Goal: Obtain resource: Download file/media

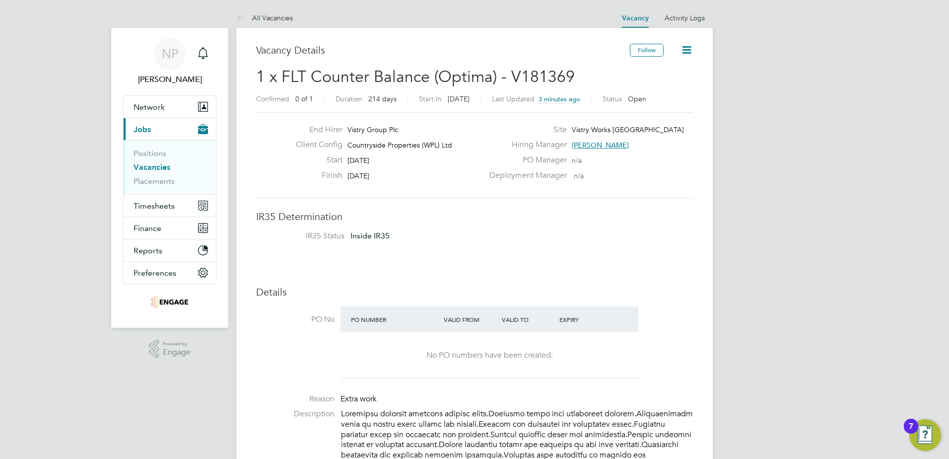
click at [145, 167] on link "Vacancies" at bounding box center [152, 166] width 37 height 9
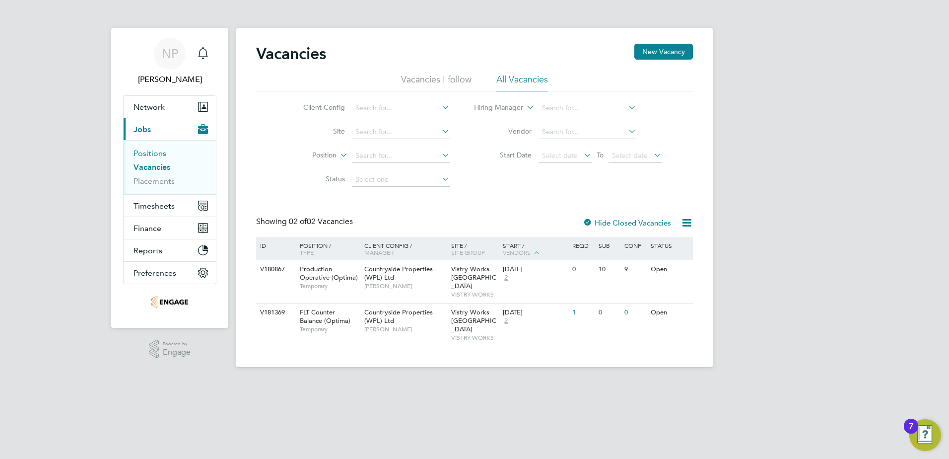
click at [145, 152] on link "Positions" at bounding box center [150, 152] width 33 height 9
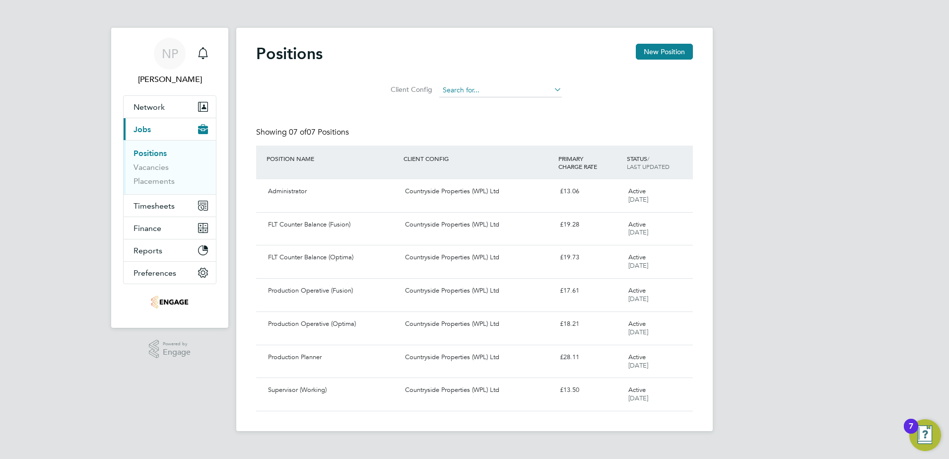
click at [451, 90] on input at bounding box center [500, 90] width 123 height 14
click at [300, 259] on div "FLT Counter Balance (Optima)" at bounding box center [332, 257] width 137 height 16
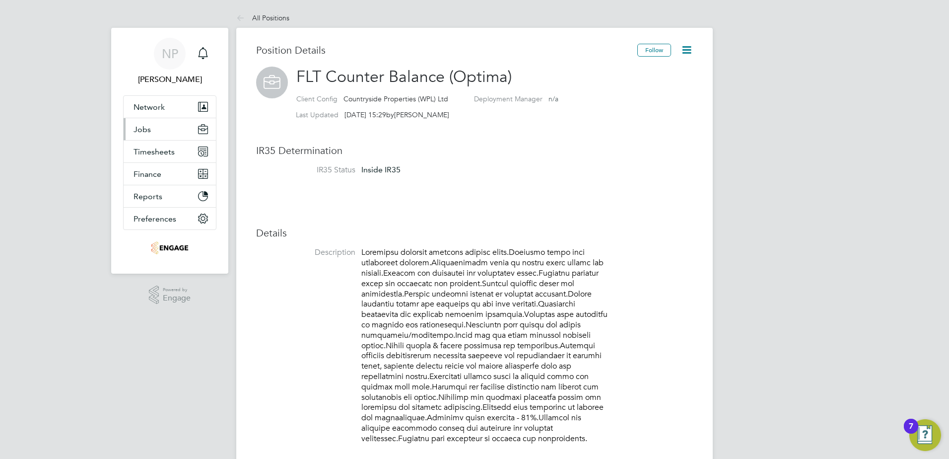
click at [154, 131] on button "Jobs" at bounding box center [170, 129] width 92 height 22
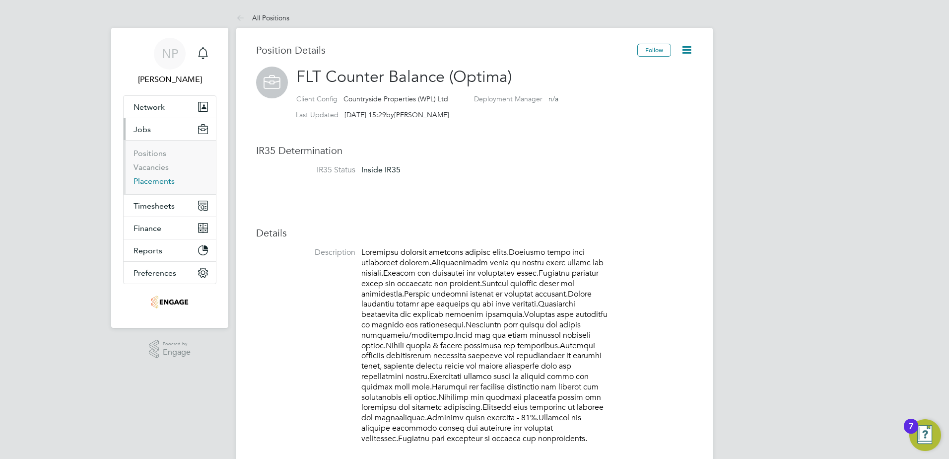
click at [153, 181] on link "Placements" at bounding box center [154, 180] width 41 height 9
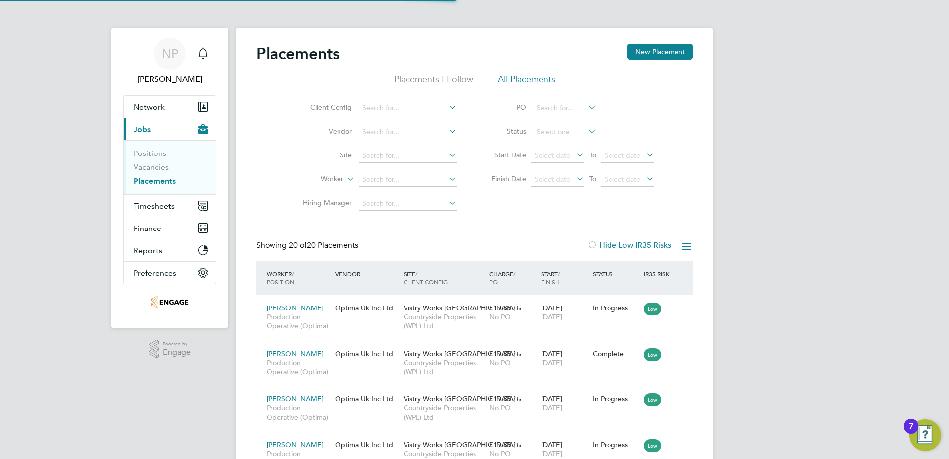
scroll to position [37, 69]
click at [384, 181] on input at bounding box center [408, 180] width 98 height 14
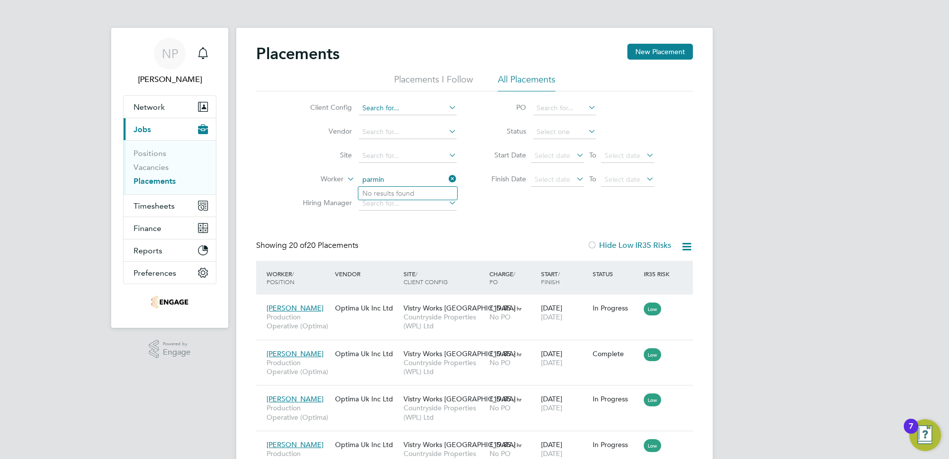
type input "parmin"
click at [420, 111] on input at bounding box center [408, 108] width 98 height 14
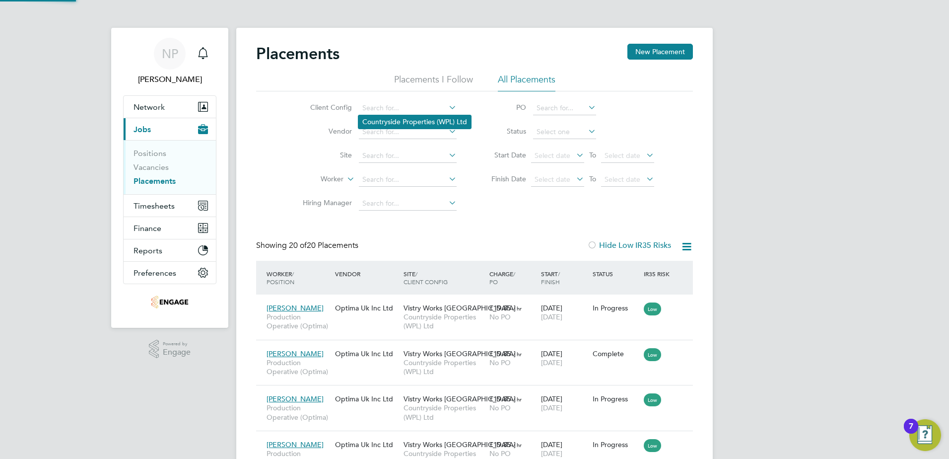
click at [408, 121] on li "Countryside Properties (WPL) Ltd" at bounding box center [415, 121] width 113 height 13
type input "Countryside Properties (WPL) Ltd"
click at [373, 179] on input at bounding box center [408, 180] width 98 height 14
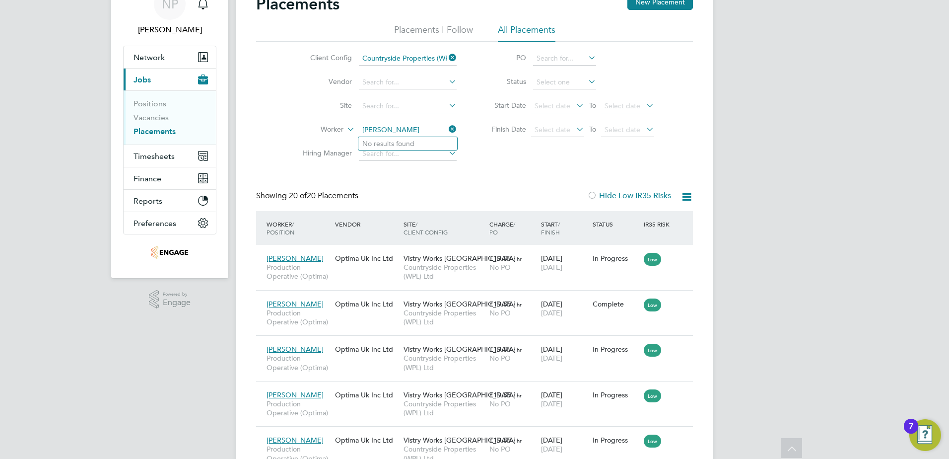
type input "parminder"
click at [148, 59] on span "Network" at bounding box center [149, 57] width 31 height 9
click at [155, 105] on link "Positions" at bounding box center [150, 103] width 33 height 9
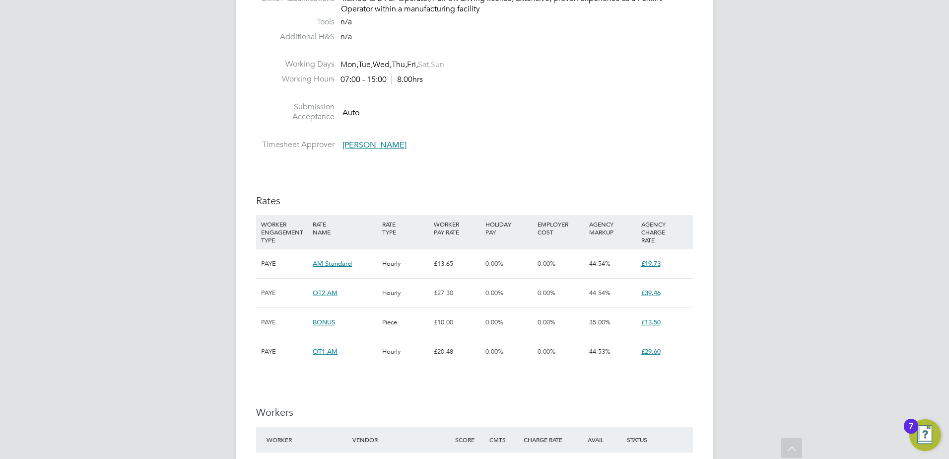
scroll to position [596, 0]
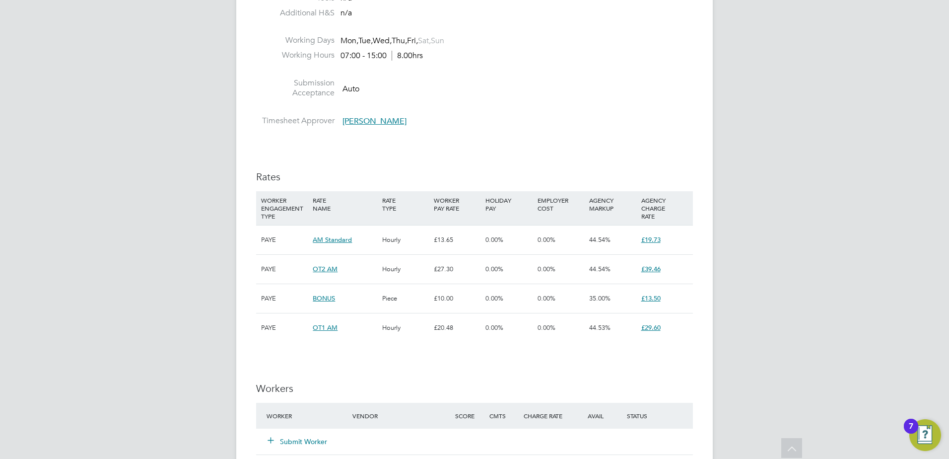
click at [318, 241] on span "AM Standard" at bounding box center [332, 239] width 39 height 8
click at [333, 240] on span "AM Standard" at bounding box center [332, 239] width 39 height 8
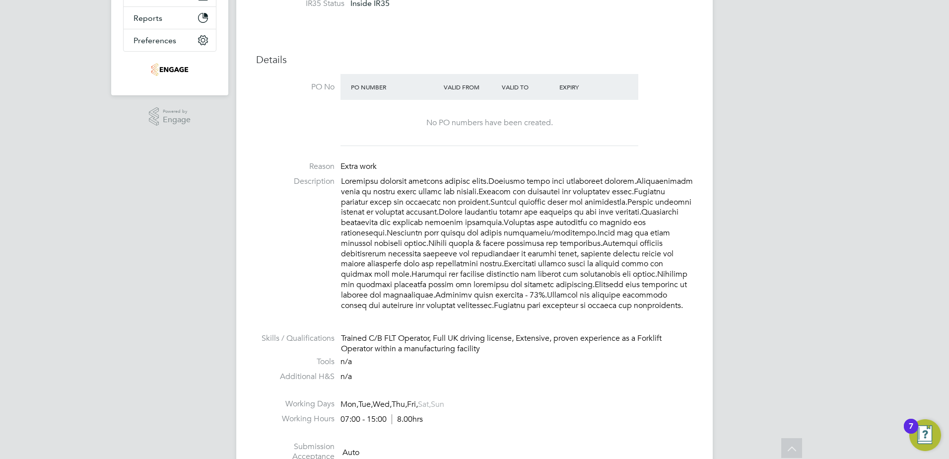
scroll to position [34, 0]
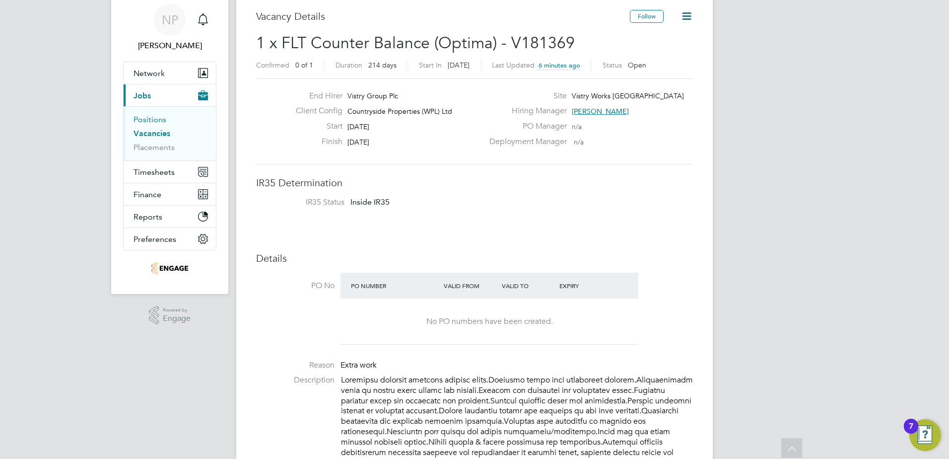
click at [148, 124] on link "Positions" at bounding box center [150, 119] width 33 height 9
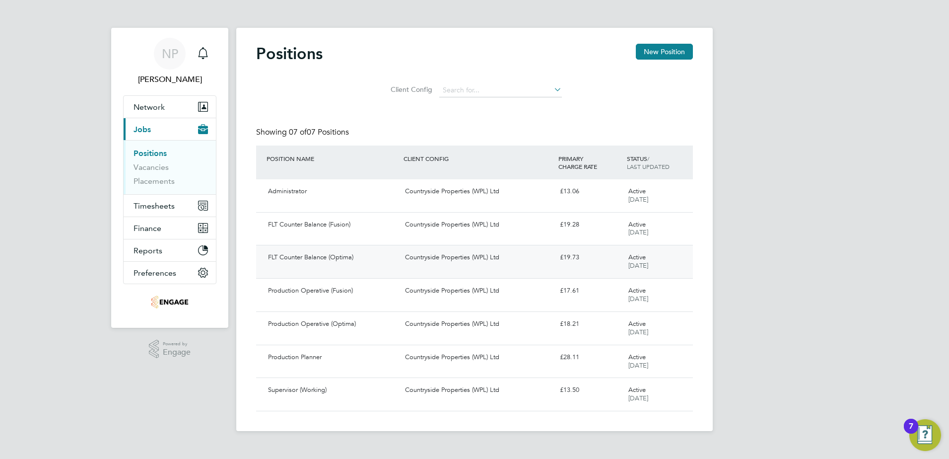
click at [335, 266] on div "FLT Counter Balance (Optima)" at bounding box center [332, 257] width 137 height 16
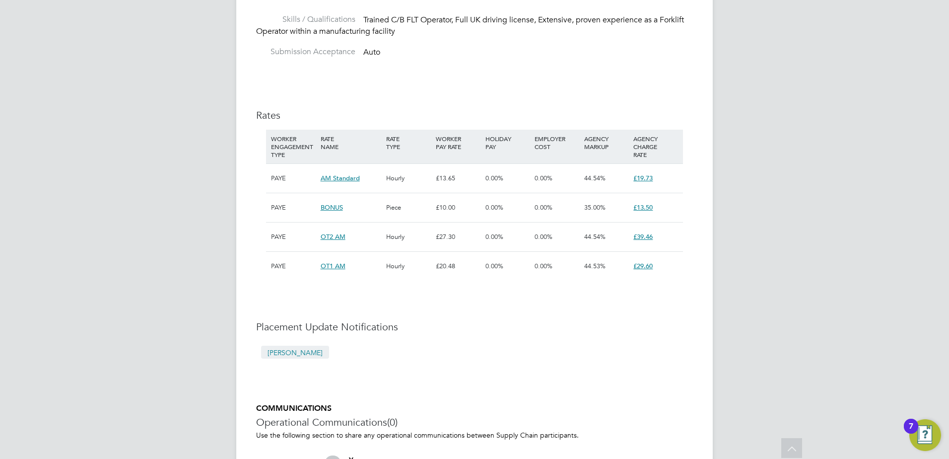
click at [336, 179] on span "AM Standard" at bounding box center [340, 178] width 39 height 8
click at [334, 179] on span "AM Standard" at bounding box center [340, 178] width 39 height 8
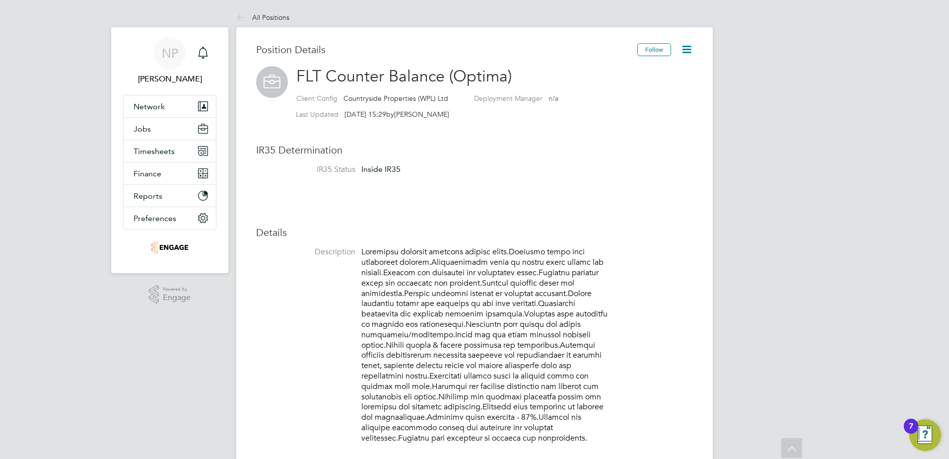
scroll to position [0, 0]
drag, startPoint x: 301, startPoint y: 74, endPoint x: 580, endPoint y: 60, distance: 279.4
drag, startPoint x: 580, startPoint y: 60, endPoint x: 577, endPoint y: 165, distance: 104.8
click at [588, 169] on li "IR35 Status Inside IR35" at bounding box center [474, 176] width 437 height 22
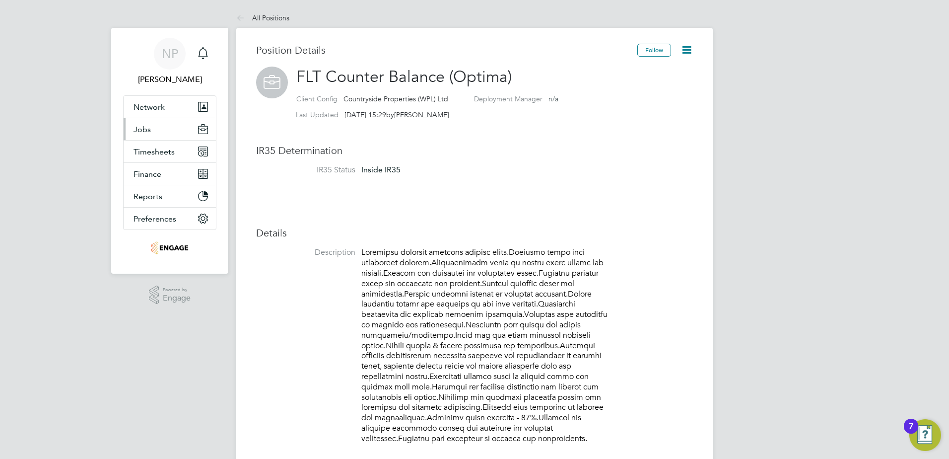
click at [144, 130] on span "Jobs" at bounding box center [142, 129] width 17 height 9
click at [158, 130] on button "Jobs" at bounding box center [170, 129] width 92 height 22
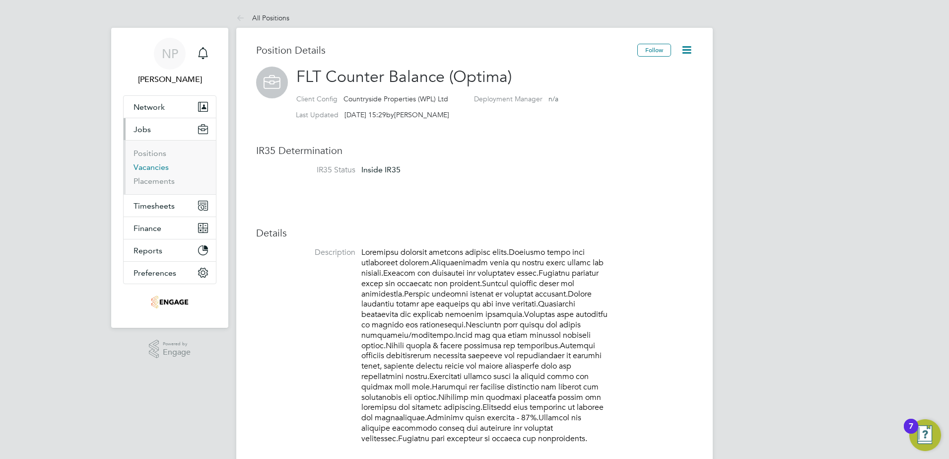
click at [151, 168] on link "Vacancies" at bounding box center [151, 166] width 35 height 9
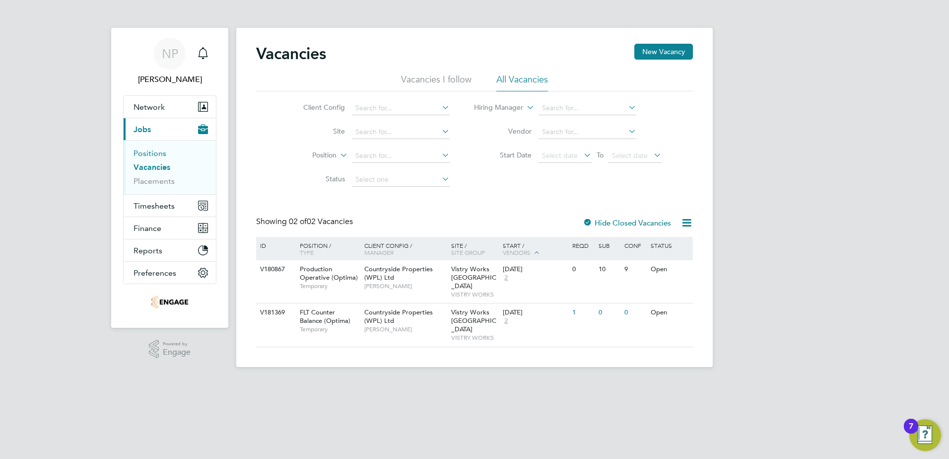
click at [152, 153] on link "Positions" at bounding box center [150, 152] width 33 height 9
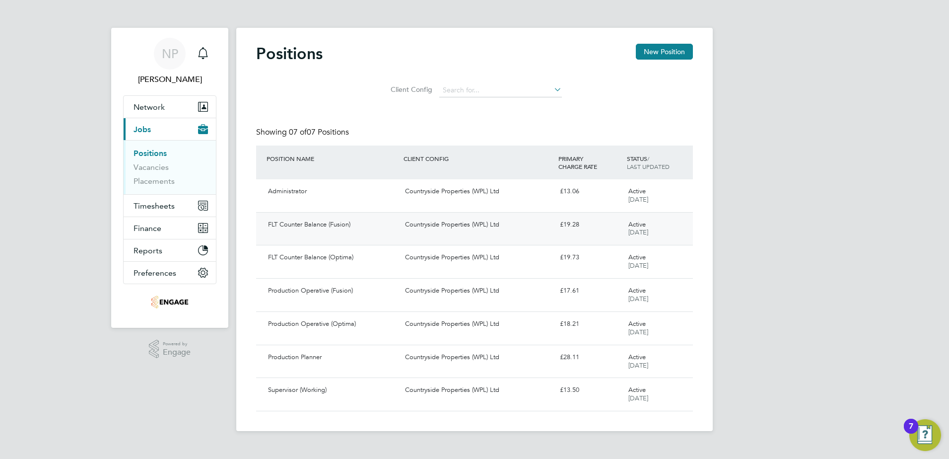
click at [304, 233] on div "FLT Counter Balance (Fusion) Countryside Properties (WPL) Ltd £19.28 Active 27 …" at bounding box center [474, 228] width 437 height 33
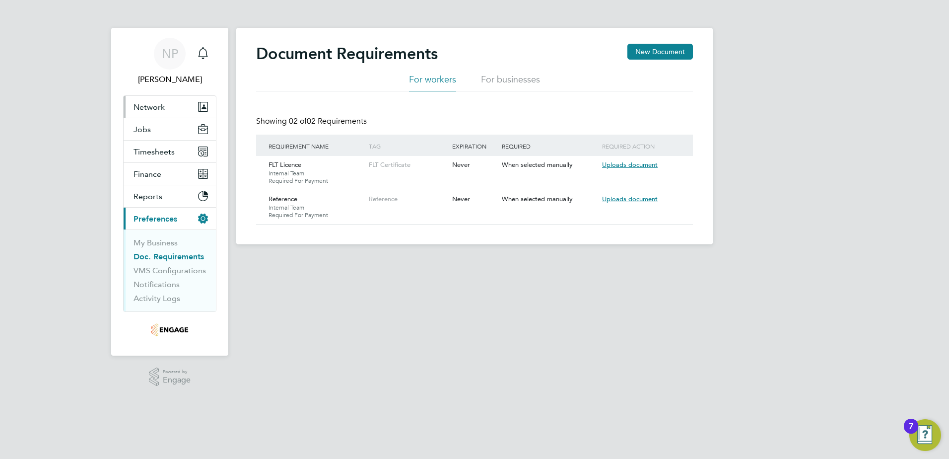
click at [146, 106] on span "Network" at bounding box center [149, 106] width 31 height 9
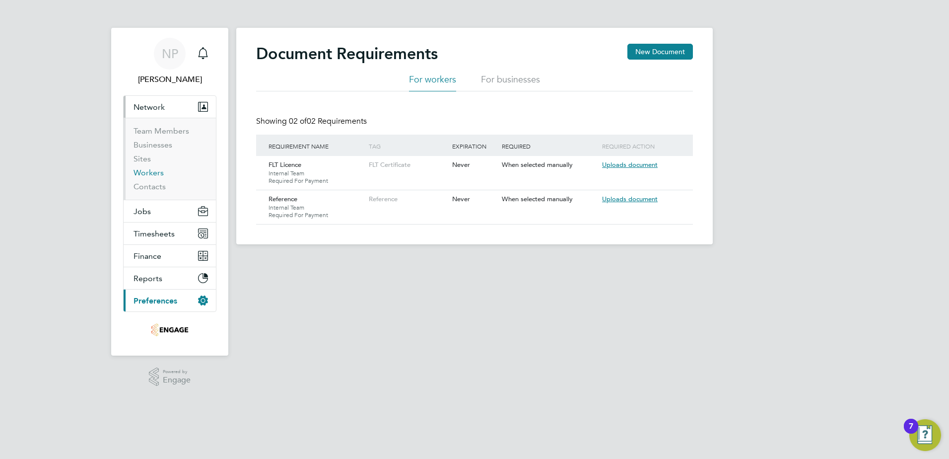
click at [143, 169] on link "Workers" at bounding box center [149, 172] width 30 height 9
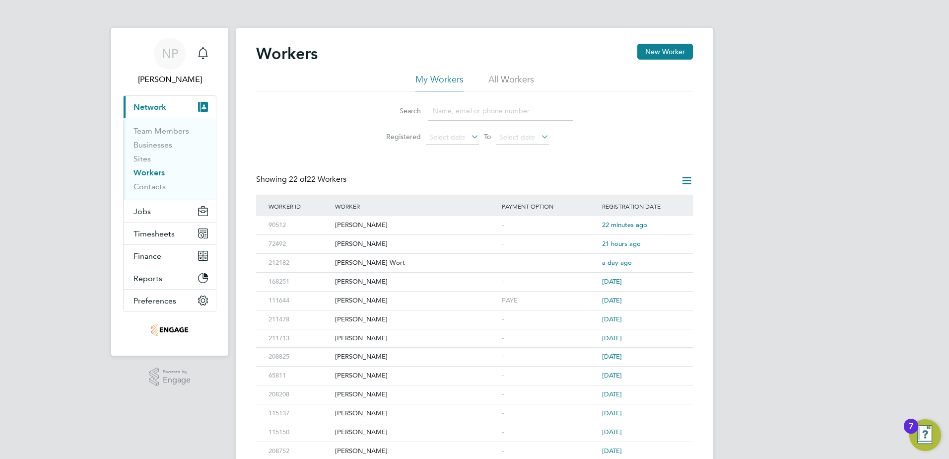
click at [683, 175] on icon at bounding box center [687, 180] width 12 height 12
click at [496, 78] on li "All Workers" at bounding box center [512, 82] width 46 height 18
click at [683, 180] on icon at bounding box center [687, 180] width 12 height 12
click at [598, 162] on div "Workers New Worker My Workers All Workers Search Registered Select date To Sele…" at bounding box center [474, 337] width 437 height 586
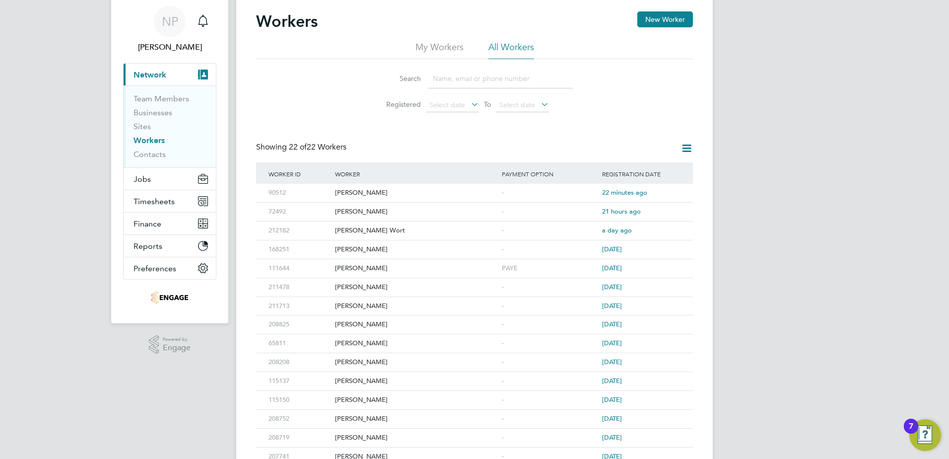
scroll to position [99, 0]
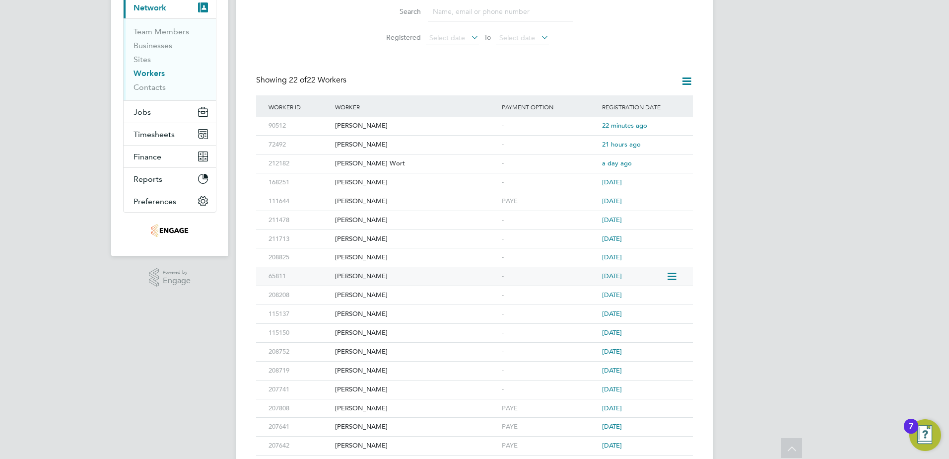
click at [672, 275] on icon at bounding box center [671, 277] width 10 height 12
click at [314, 273] on div "65811" at bounding box center [299, 276] width 67 height 18
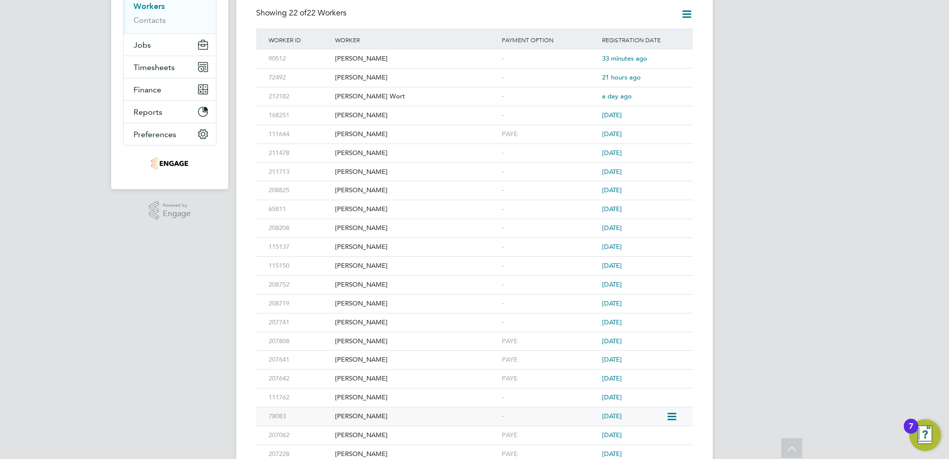
scroll to position [149, 0]
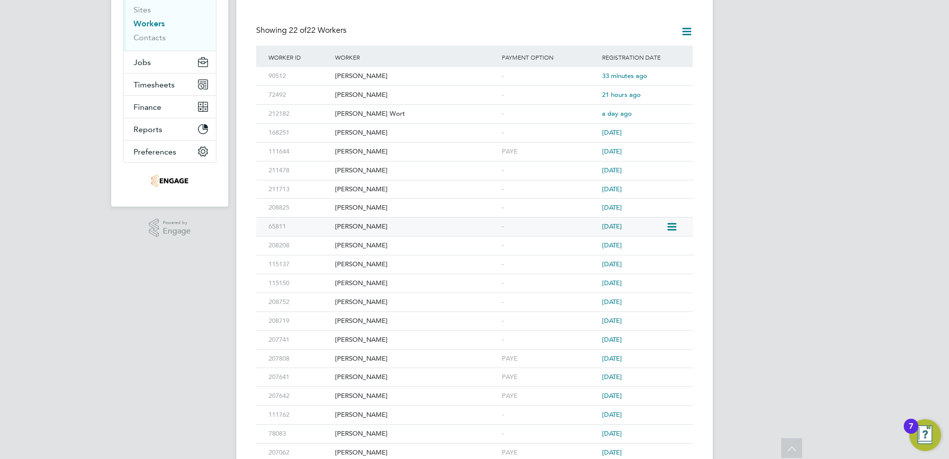
click at [315, 229] on div "65811" at bounding box center [299, 227] width 67 height 18
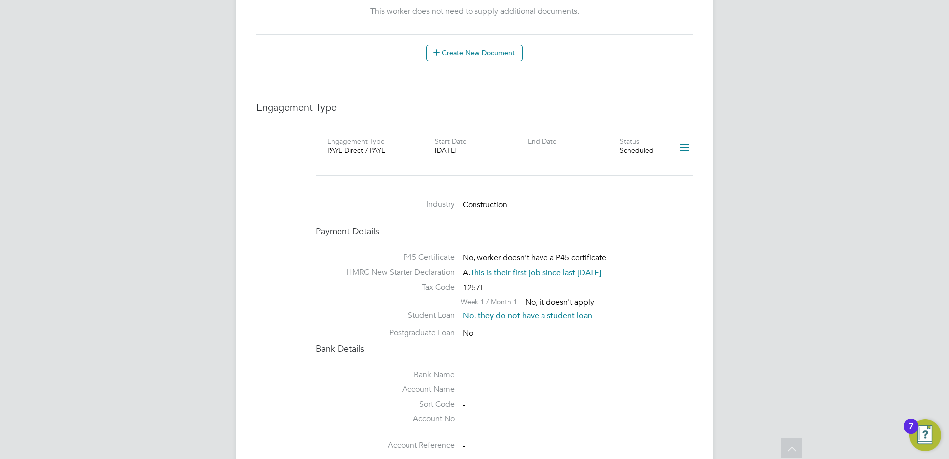
scroll to position [447, 0]
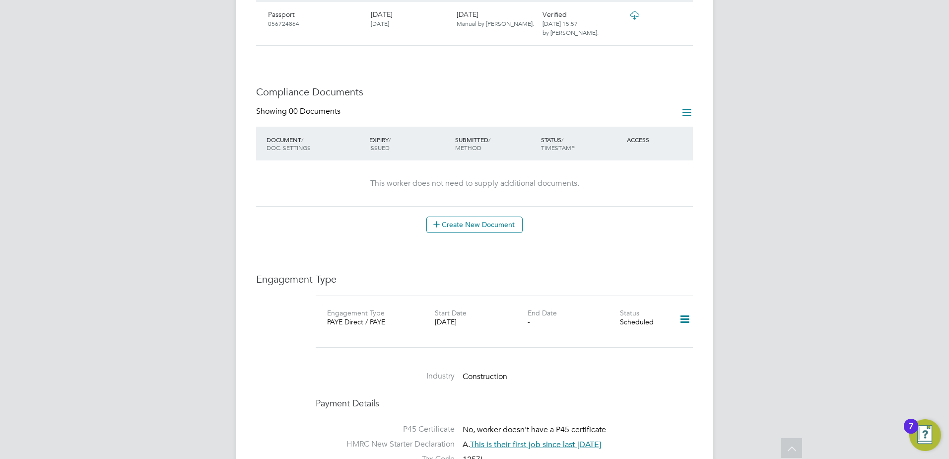
click at [686, 312] on icon at bounding box center [684, 319] width 17 height 23
click at [633, 337] on li "Edit Engagement Type" at bounding box center [633, 338] width 114 height 14
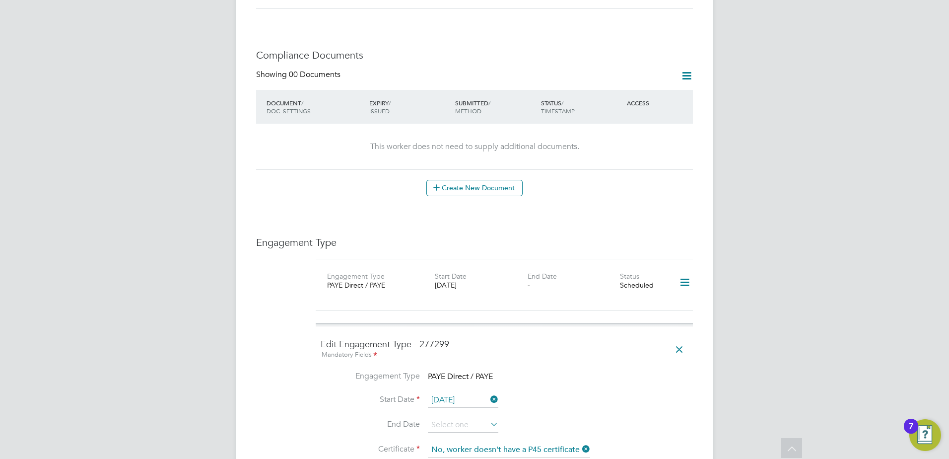
scroll to position [546, 0]
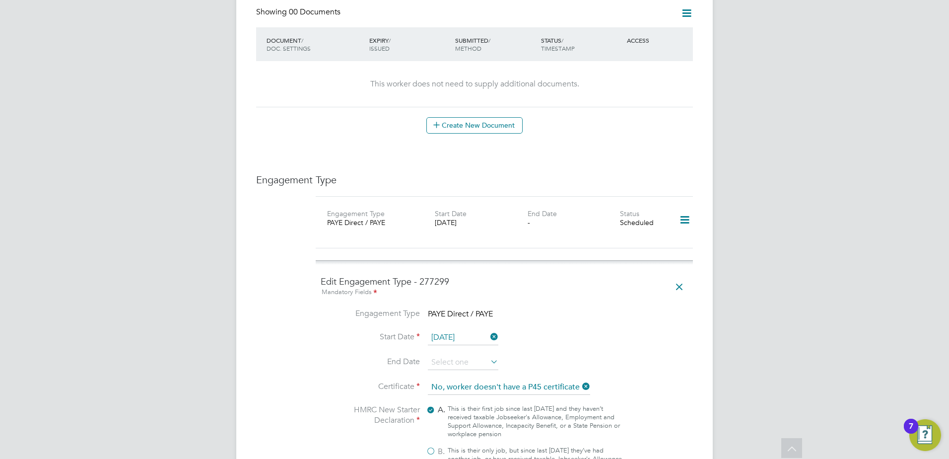
click at [489, 330] on icon at bounding box center [489, 337] width 0 height 14
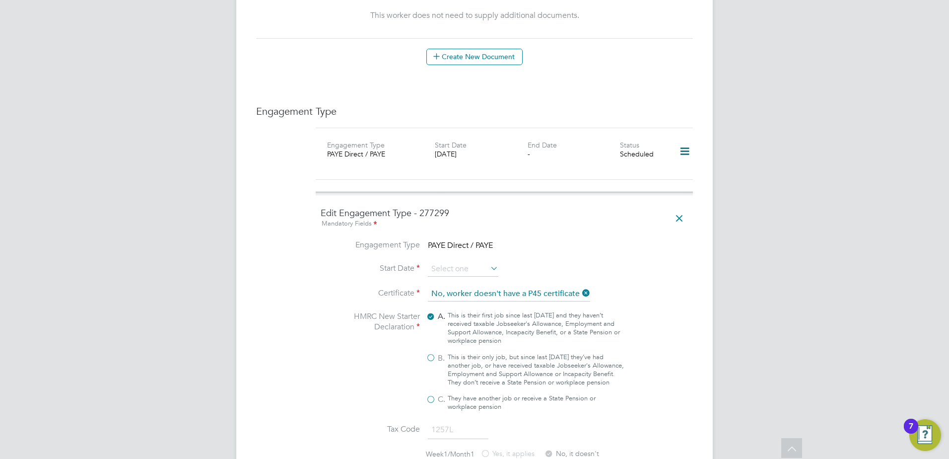
scroll to position [567, 0]
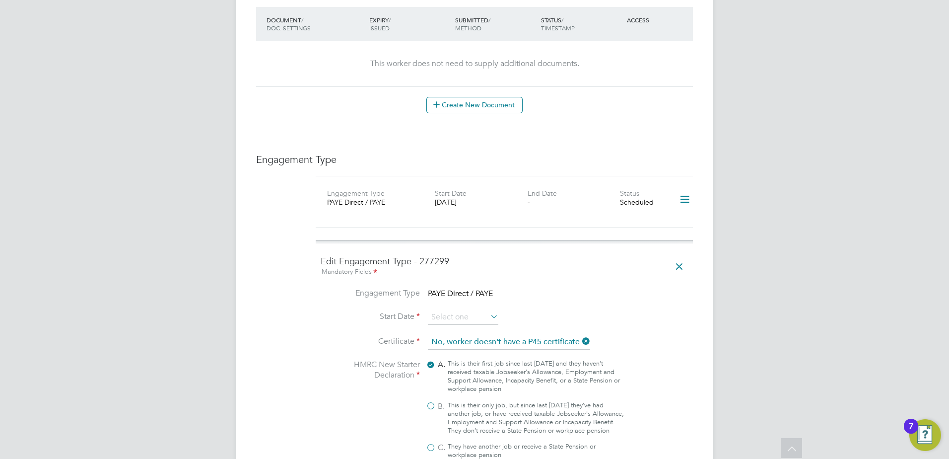
click at [683, 261] on icon at bounding box center [679, 266] width 17 height 23
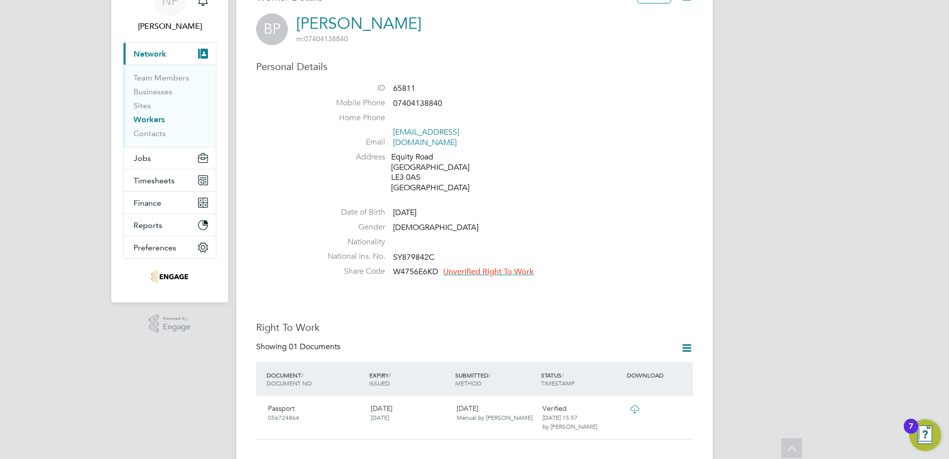
scroll to position [0, 0]
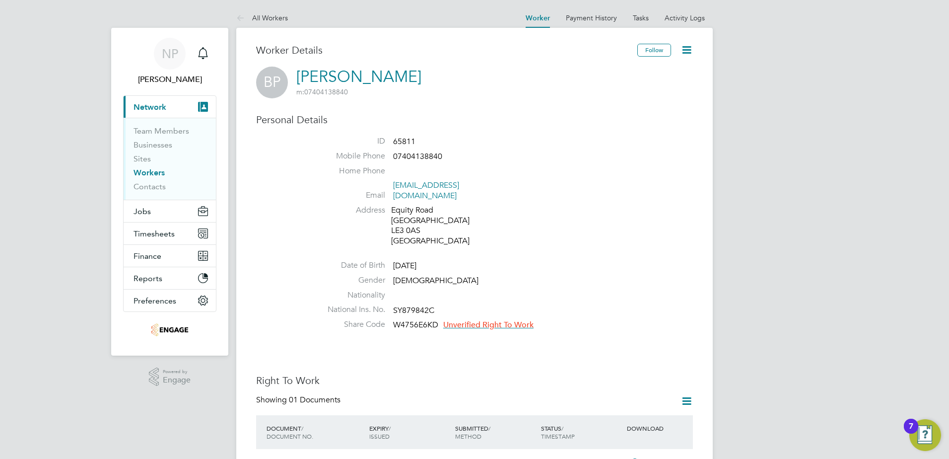
drag, startPoint x: 691, startPoint y: 50, endPoint x: 690, endPoint y: 59, distance: 9.0
click at [690, 50] on icon at bounding box center [687, 50] width 12 height 12
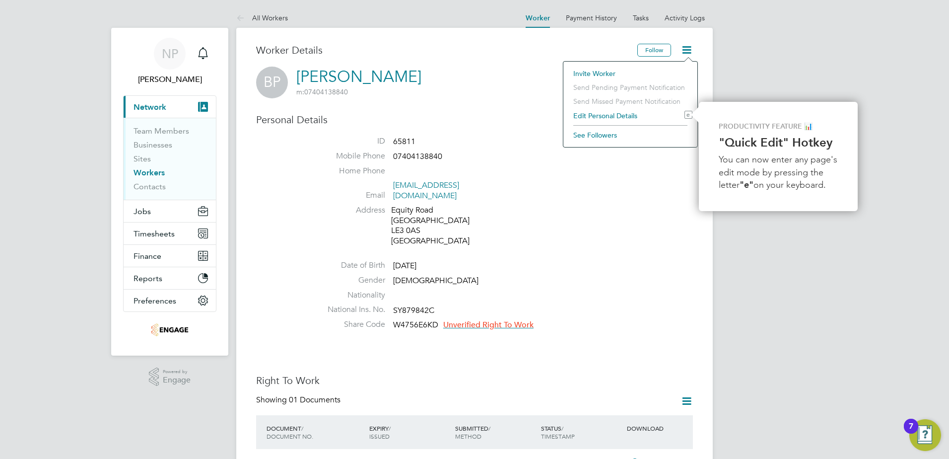
click at [684, 51] on icon at bounding box center [687, 50] width 12 height 12
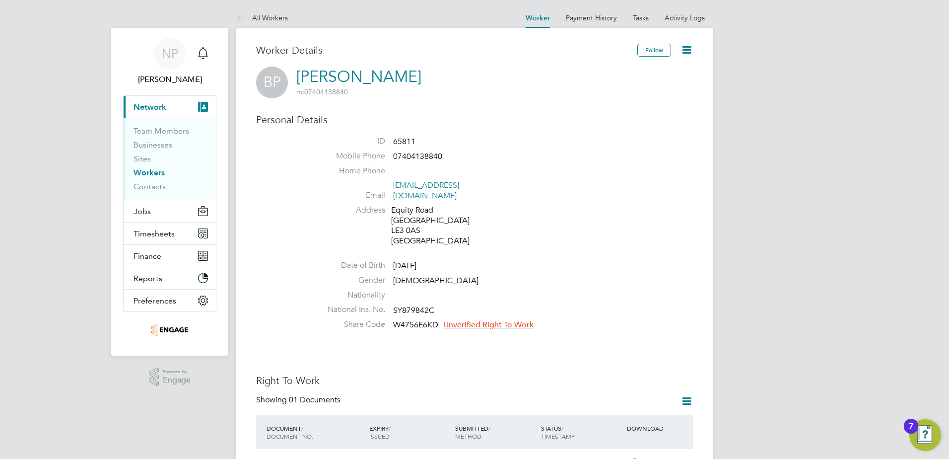
click at [684, 51] on icon at bounding box center [687, 50] width 12 height 12
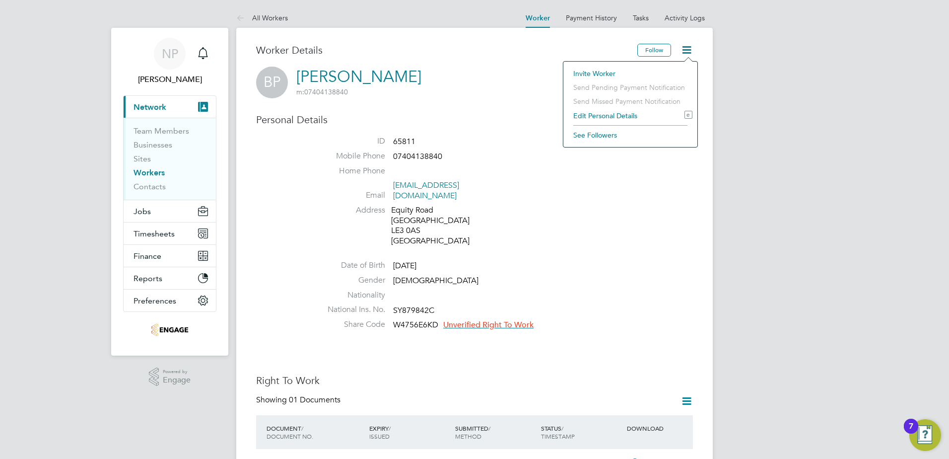
click at [493, 59] on div "Worker Details" at bounding box center [446, 55] width 381 height 23
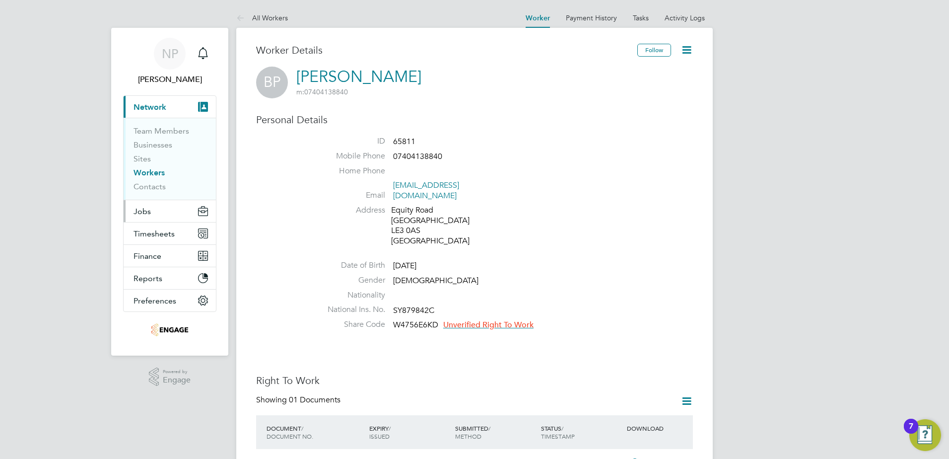
click at [145, 213] on span "Jobs" at bounding box center [142, 211] width 17 height 9
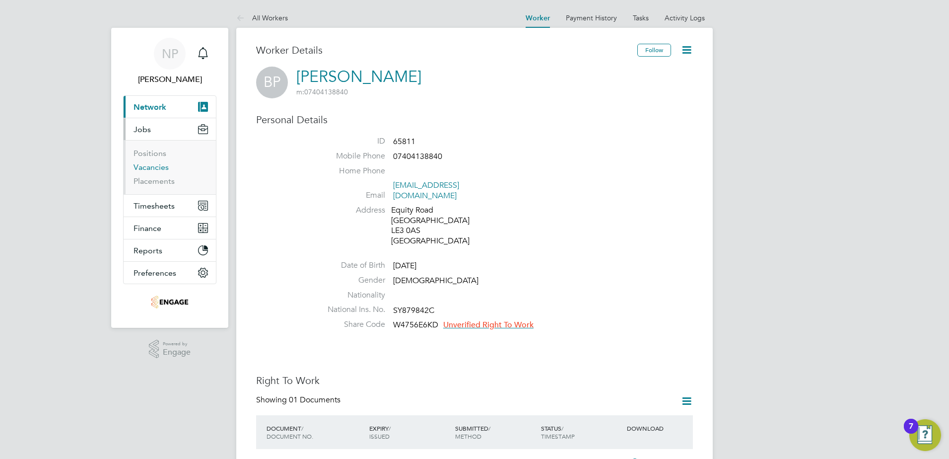
click at [144, 168] on link "Vacancies" at bounding box center [151, 166] width 35 height 9
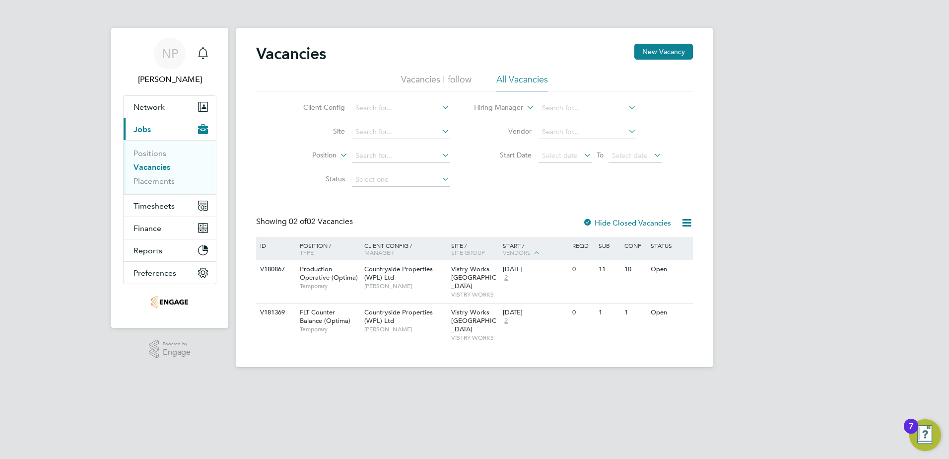
click at [587, 221] on div at bounding box center [588, 223] width 10 height 10
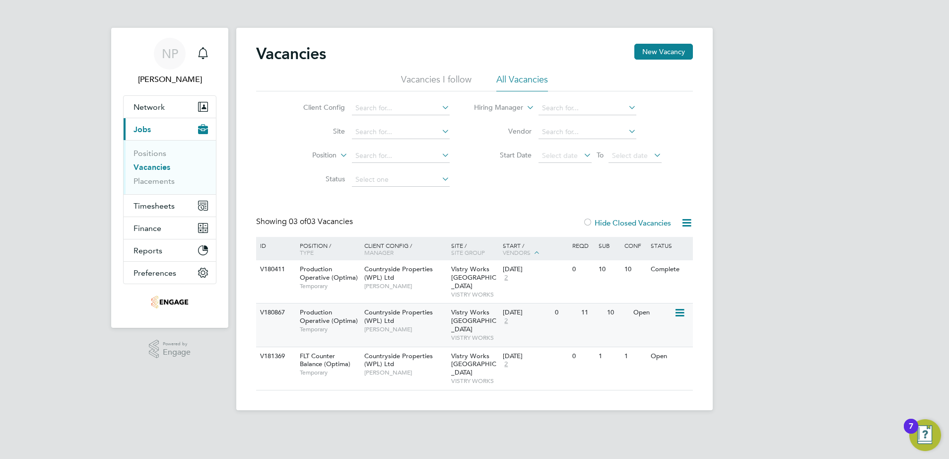
click at [553, 319] on div "19 Sep 2025 2" at bounding box center [527, 316] width 52 height 27
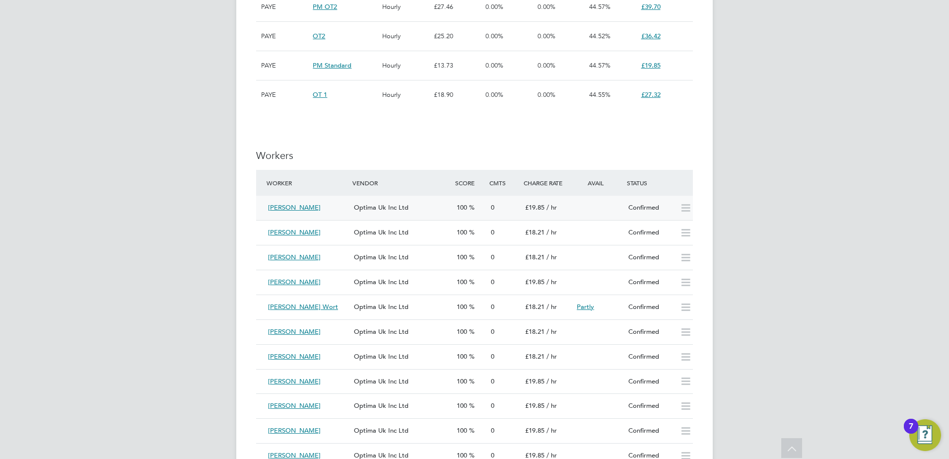
click at [686, 212] on icon at bounding box center [686, 208] width 12 height 8
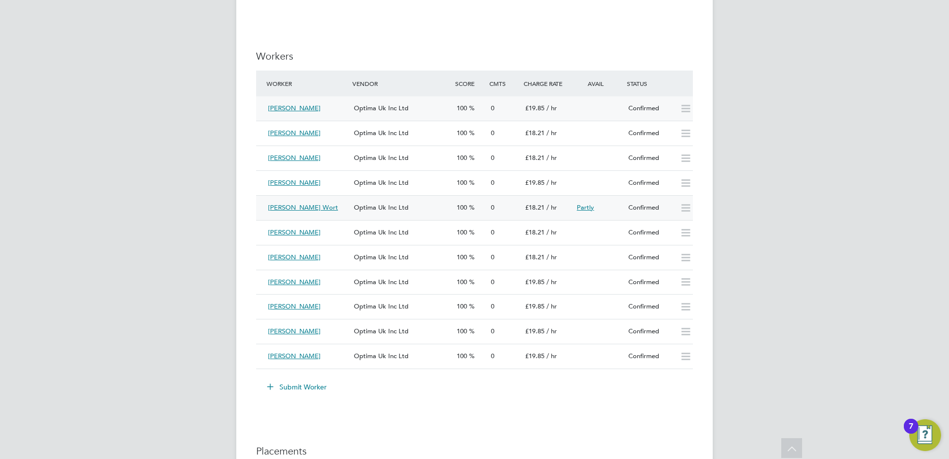
click at [321, 209] on div "[PERSON_NAME] Wort" at bounding box center [307, 208] width 86 height 16
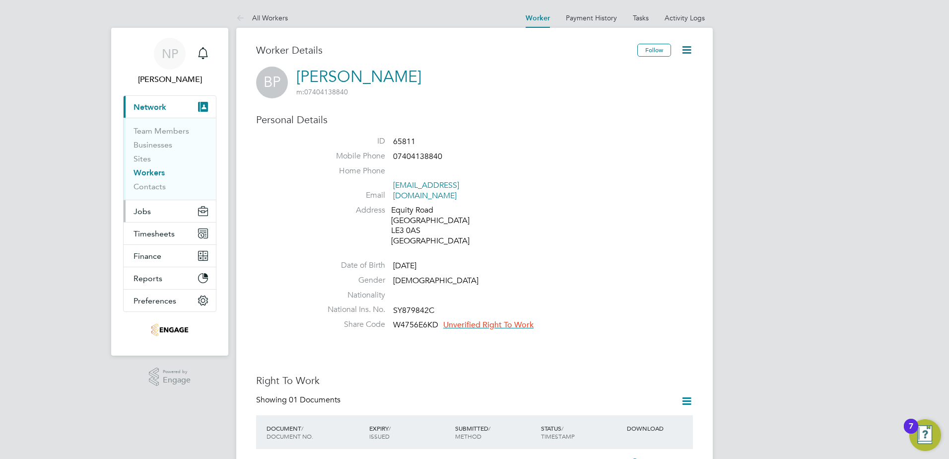
click at [157, 211] on button "Jobs" at bounding box center [170, 211] width 92 height 22
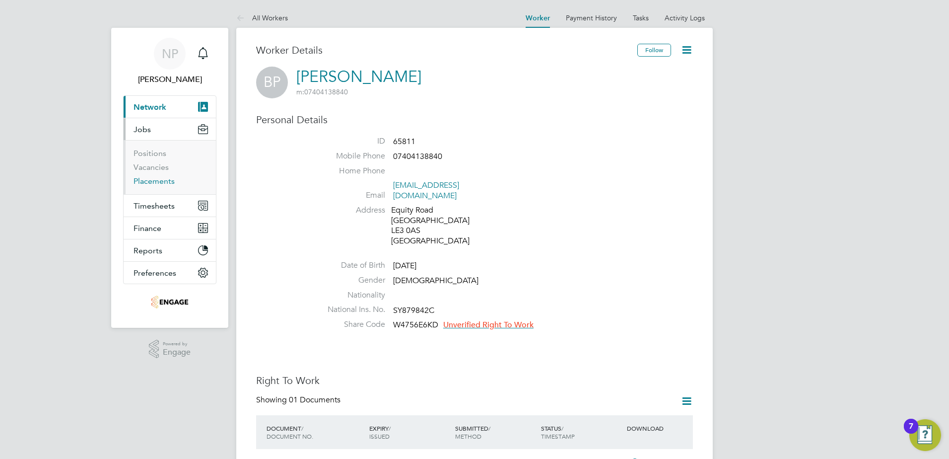
click at [150, 178] on link "Placements" at bounding box center [154, 180] width 41 height 9
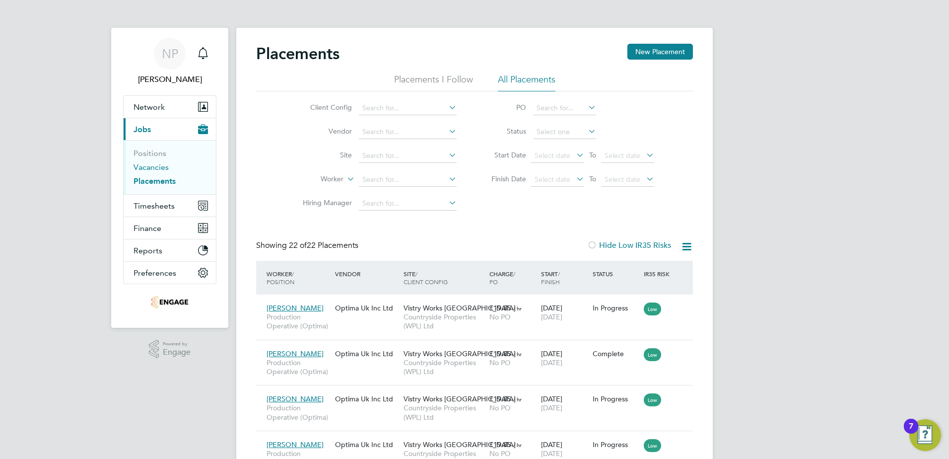
click at [153, 167] on link "Vacancies" at bounding box center [151, 166] width 35 height 9
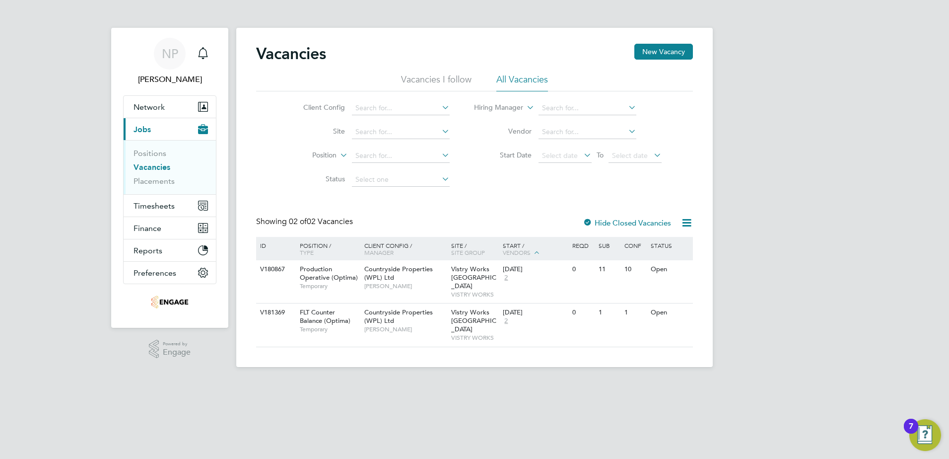
drag, startPoint x: 587, startPoint y: 222, endPoint x: 622, endPoint y: 245, distance: 41.9
click at [586, 222] on div at bounding box center [588, 223] width 10 height 10
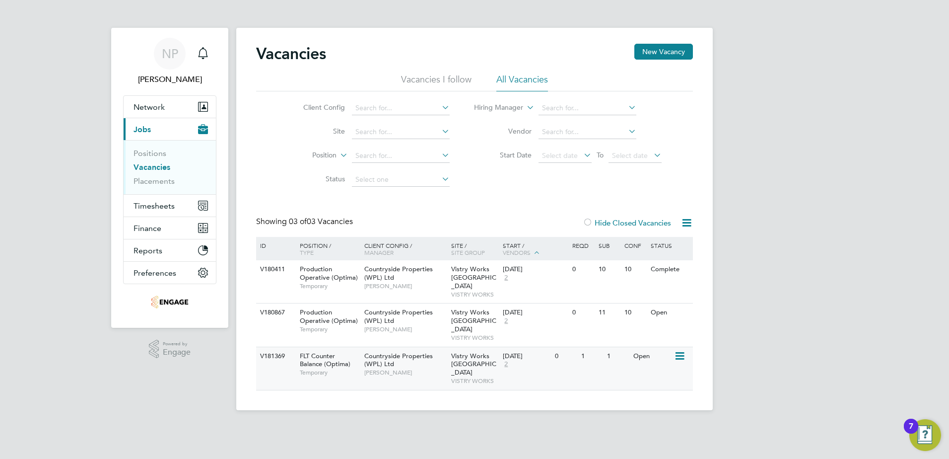
click at [567, 352] on div "V181369 FLT Counter Balance (Optima) Temporary Countryside Properties (WPL) Ltd…" at bounding box center [474, 368] width 437 height 43
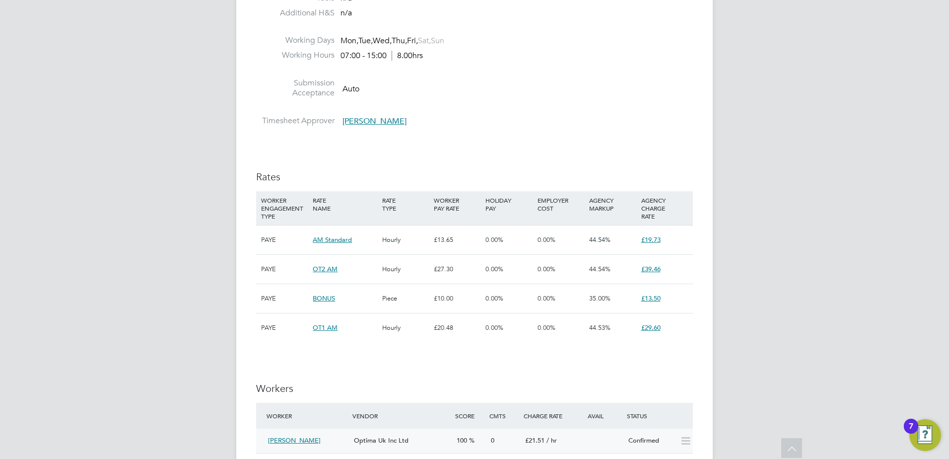
scroll to position [745, 0]
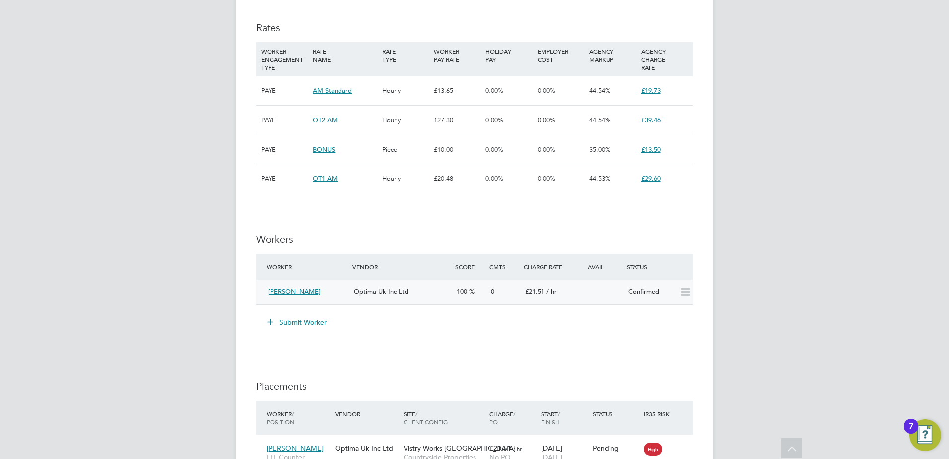
click at [331, 296] on div "[PERSON_NAME]" at bounding box center [307, 292] width 86 height 16
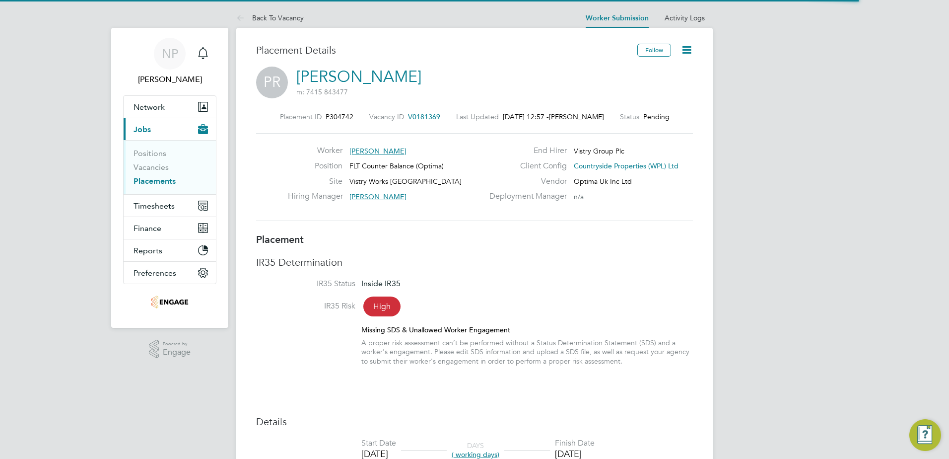
scroll to position [29, 70]
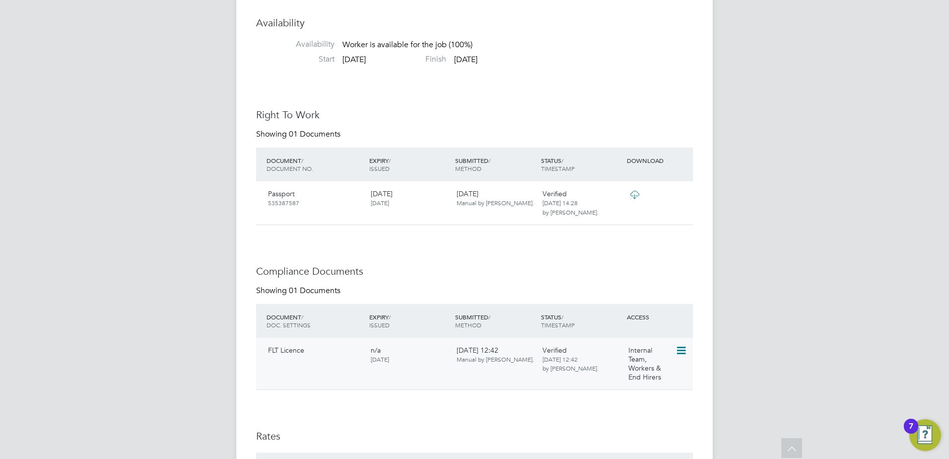
click at [454, 371] on div "FLT Licence n/a [DATE] [DATE] 12:42 Manual by [PERSON_NAME]. Verified [DATE] 12…" at bounding box center [474, 364] width 437 height 52
click at [313, 350] on div "FLT Licence" at bounding box center [315, 350] width 103 height 17
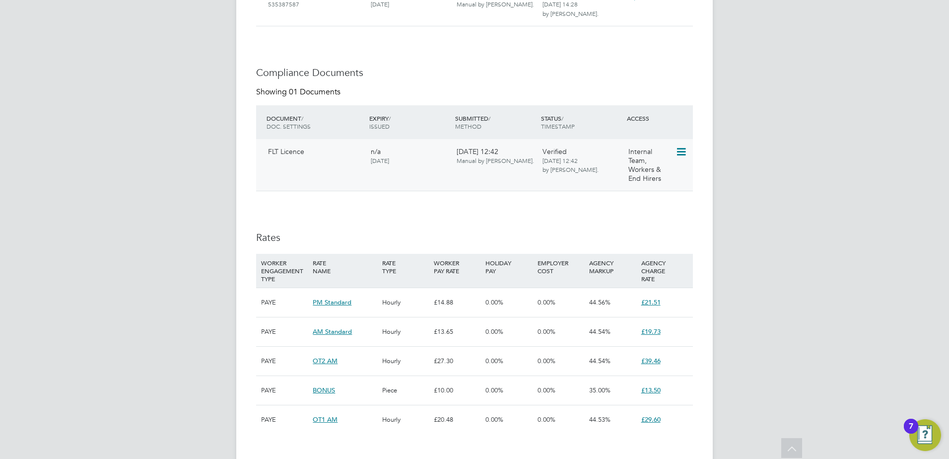
click at [285, 155] on span "FLT Licence" at bounding box center [286, 151] width 36 height 9
click at [685, 155] on icon at bounding box center [681, 152] width 10 height 12
click at [669, 190] on li "Download Document" at bounding box center [645, 191] width 79 height 14
